Goal: Transaction & Acquisition: Purchase product/service

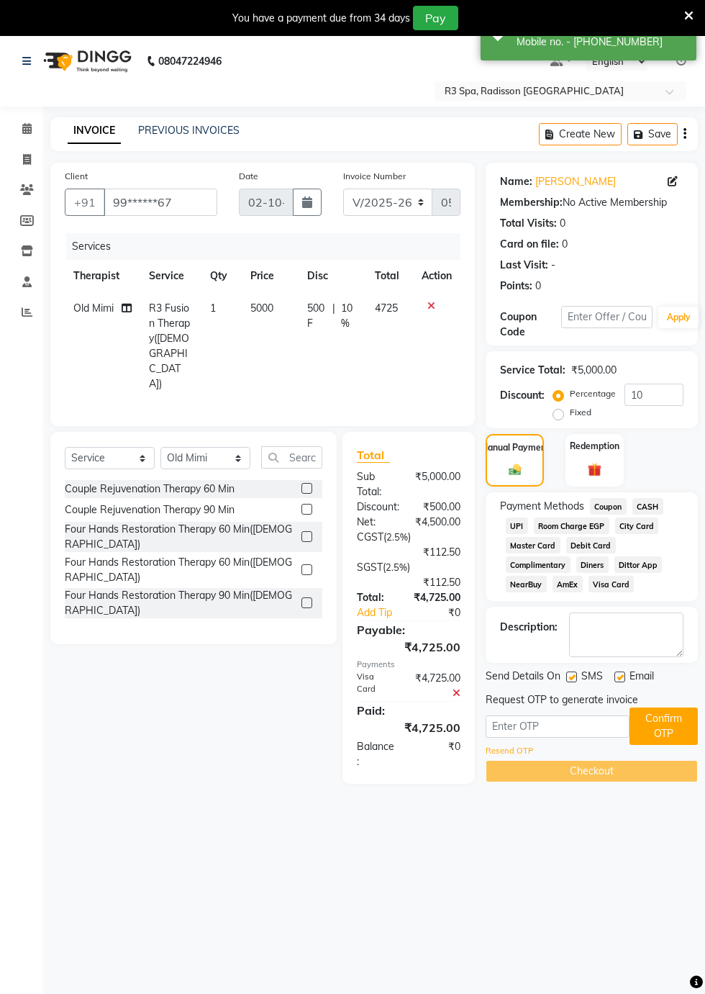
select select "8678"
select select "service"
select select "90041"
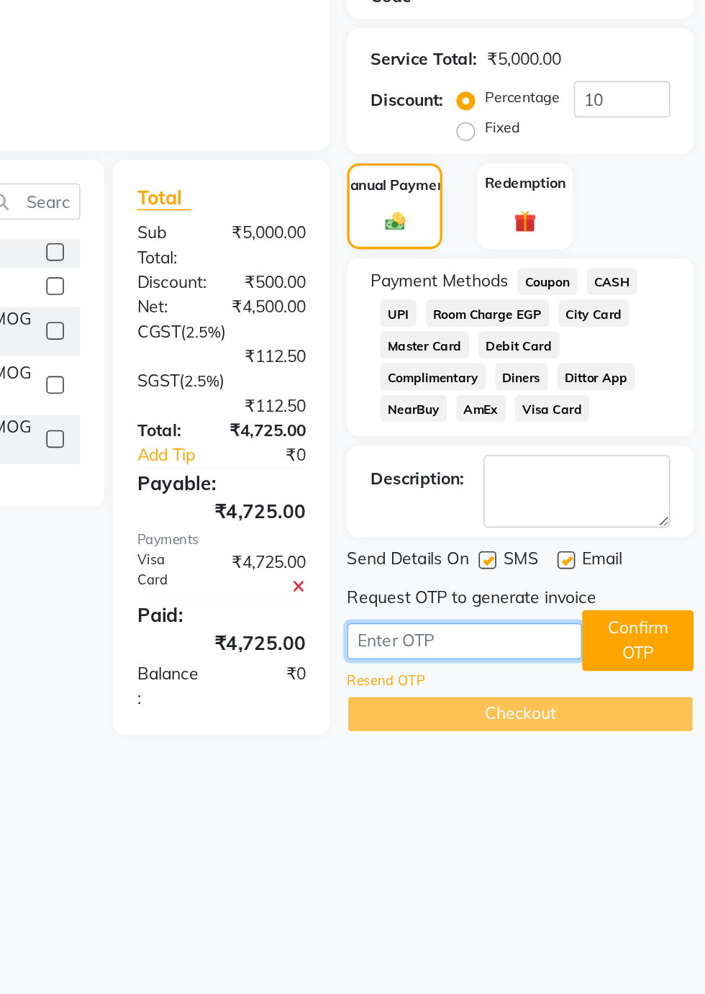
click at [532, 728] on input "text" at bounding box center [558, 726] width 144 height 22
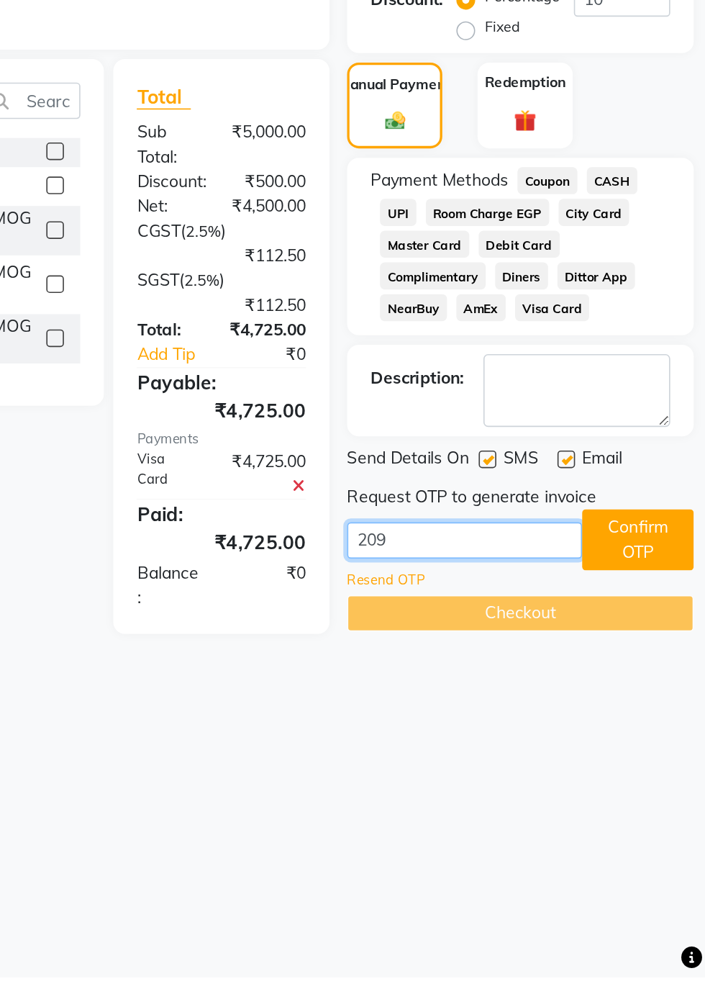
type input "2091"
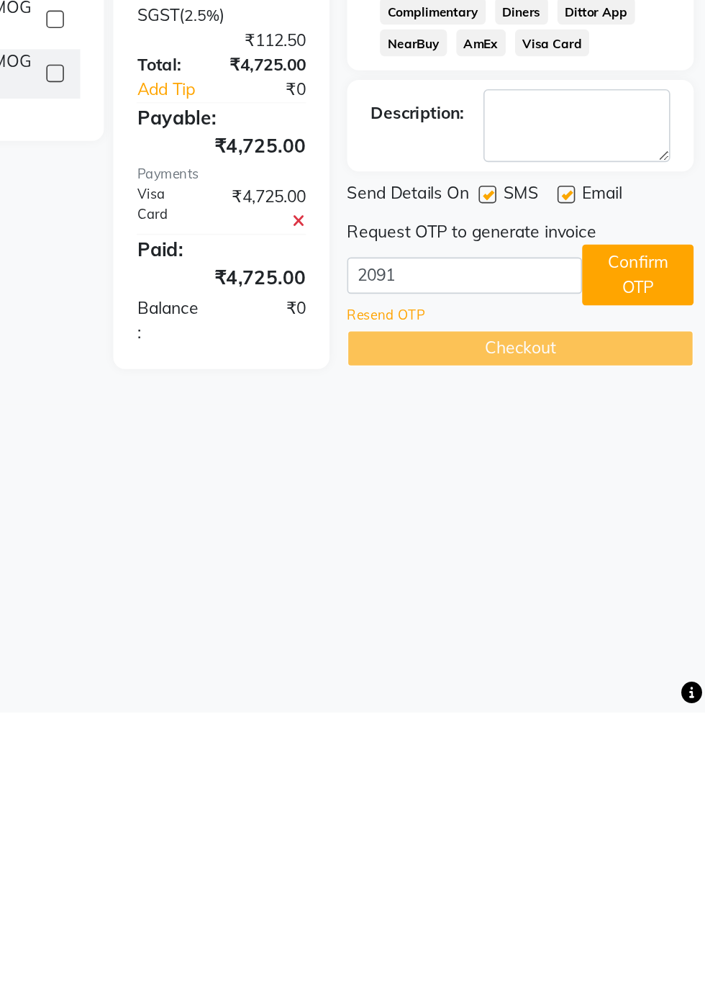
click at [662, 728] on button "Confirm OTP" at bounding box center [664, 725] width 68 height 37
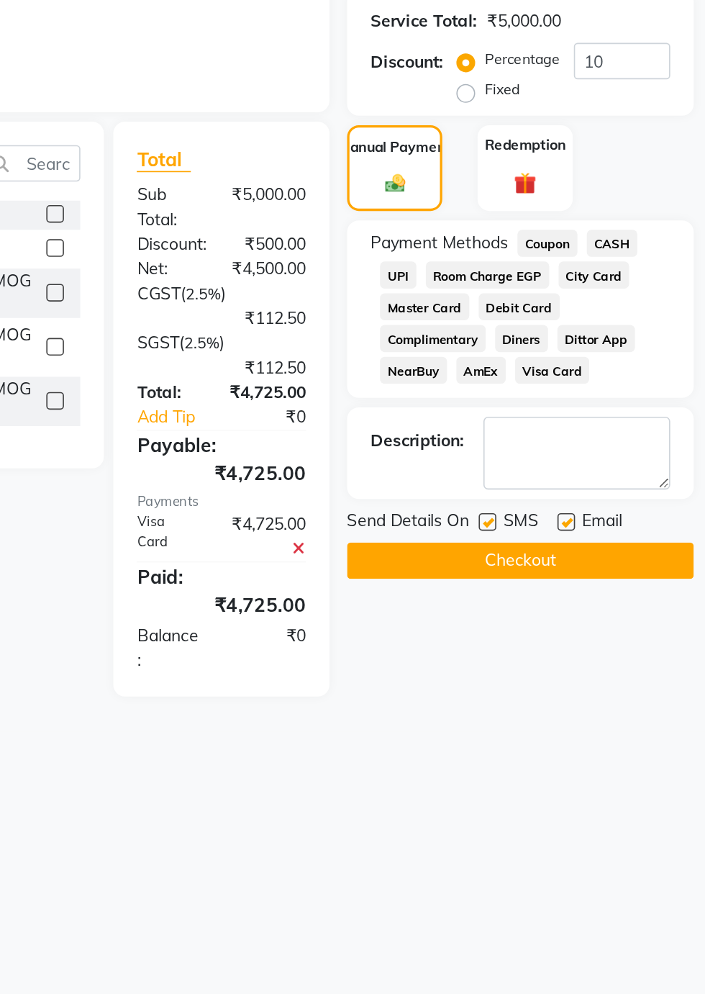
click at [606, 700] on button "Checkout" at bounding box center [592, 700] width 212 height 22
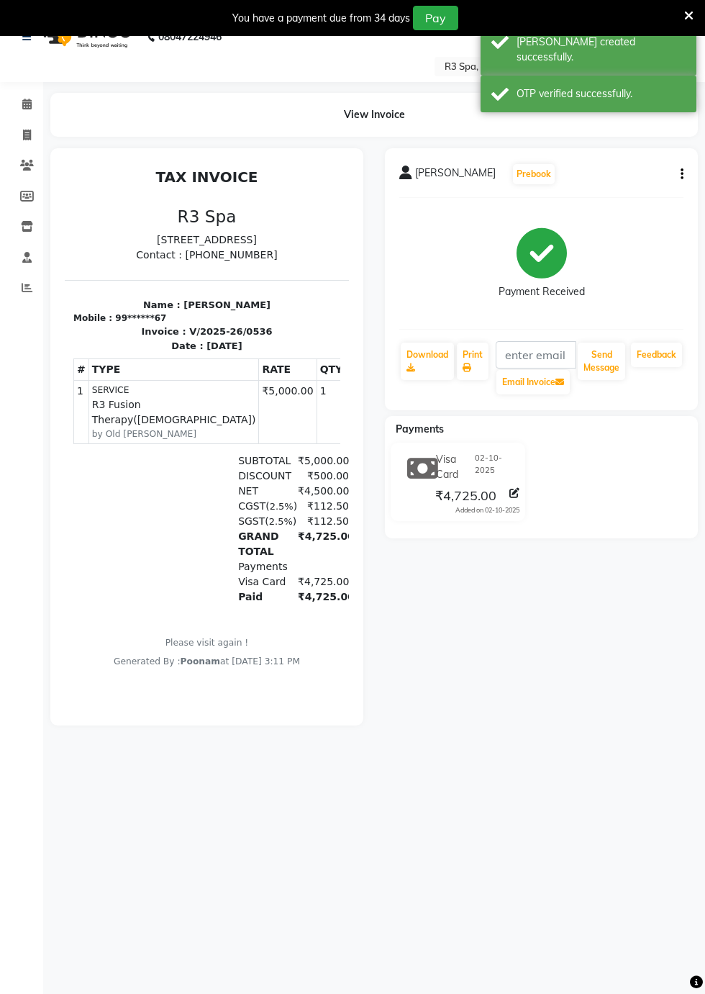
scroll to position [27, 0]
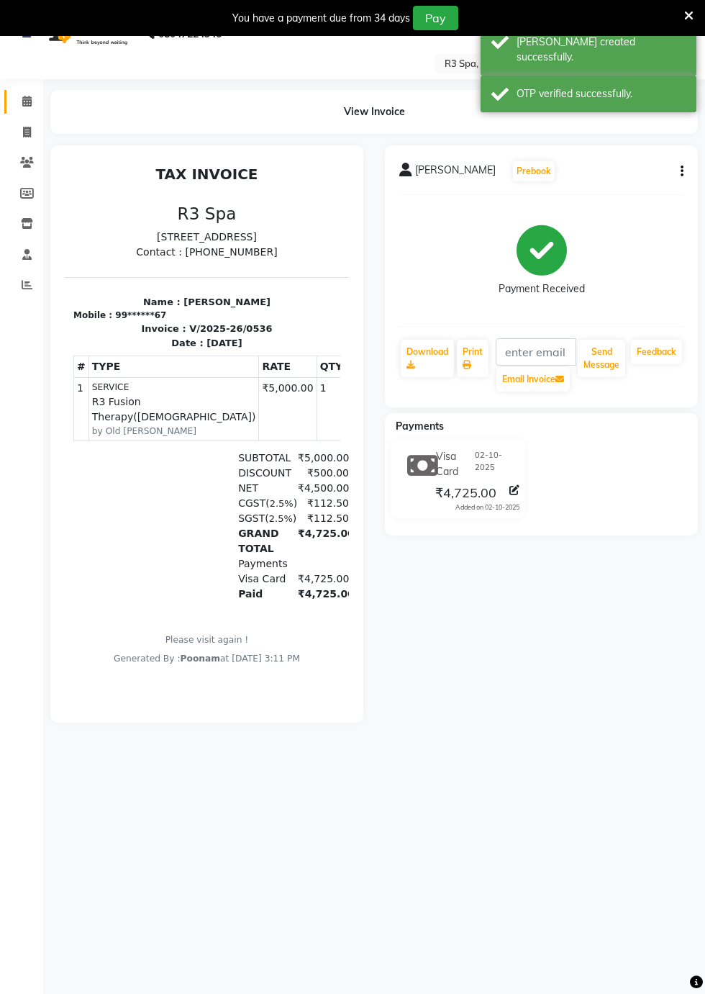
click at [26, 103] on icon at bounding box center [26, 101] width 9 height 11
